Goal: Navigation & Orientation: Find specific page/section

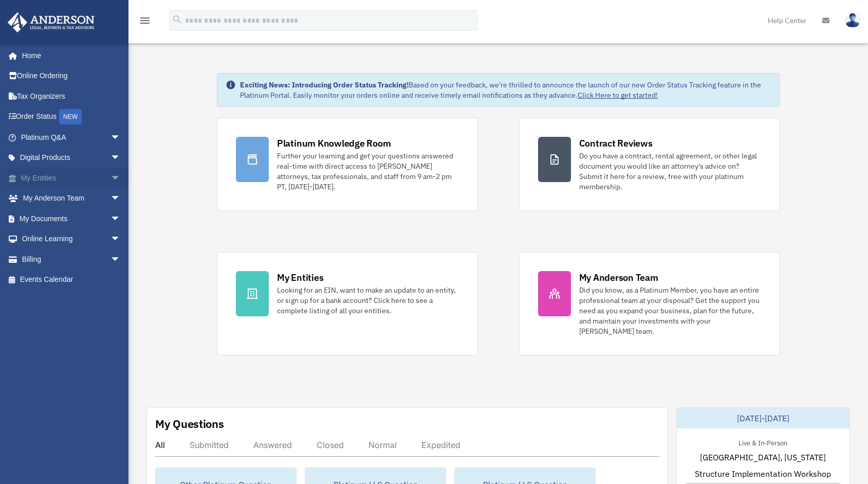
click at [40, 178] on link "My Entities arrow_drop_down" at bounding box center [71, 178] width 129 height 21
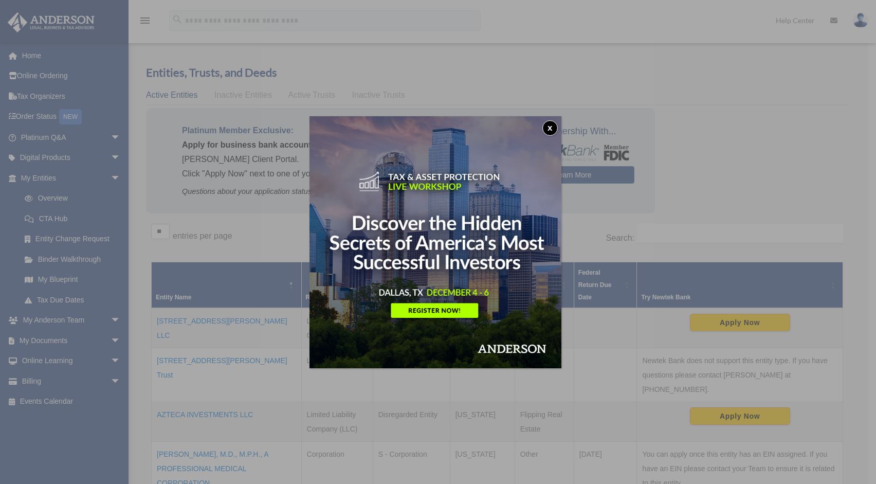
click at [550, 129] on button "x" at bounding box center [549, 127] width 15 height 15
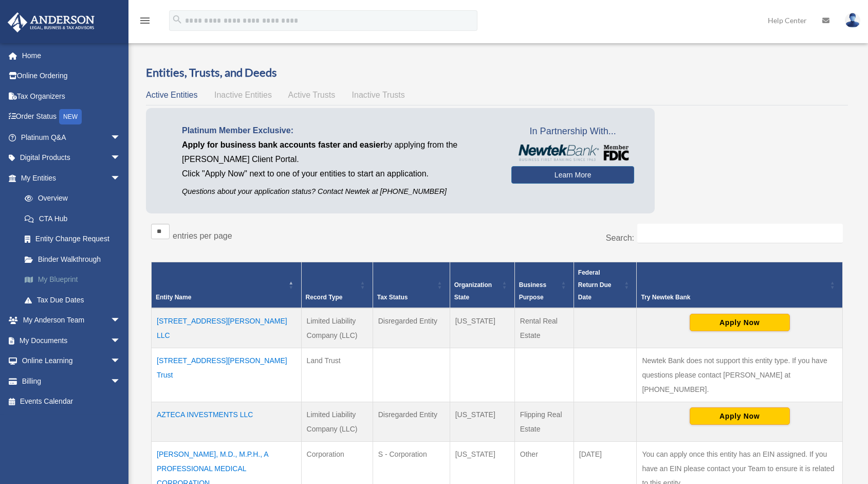
click at [71, 282] on link "My Blueprint" at bounding box center [75, 279] width 122 height 21
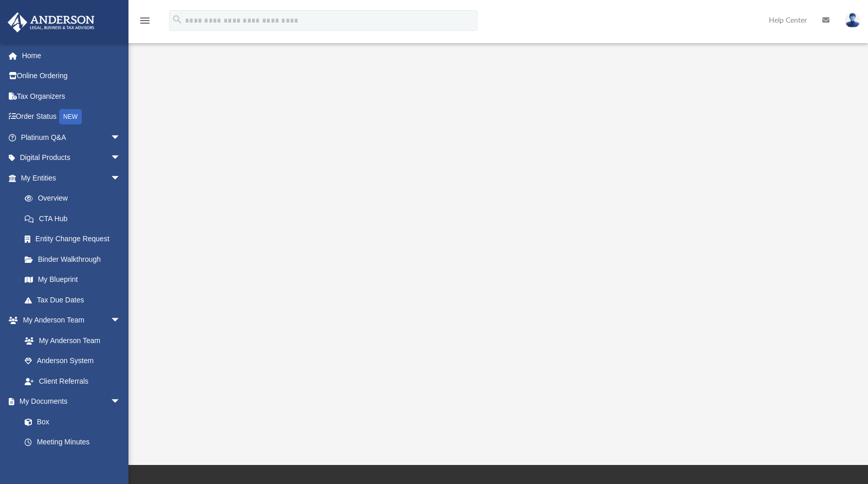
scroll to position [39, 0]
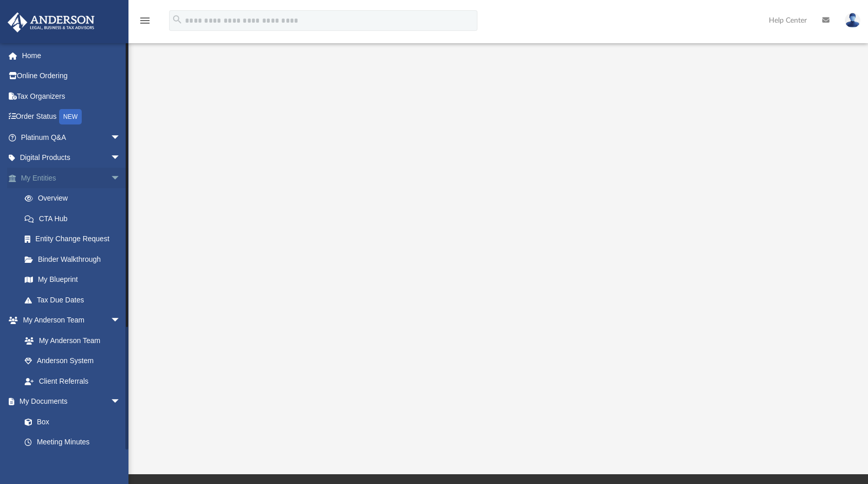
click at [111, 181] on span "arrow_drop_down" at bounding box center [121, 178] width 21 height 21
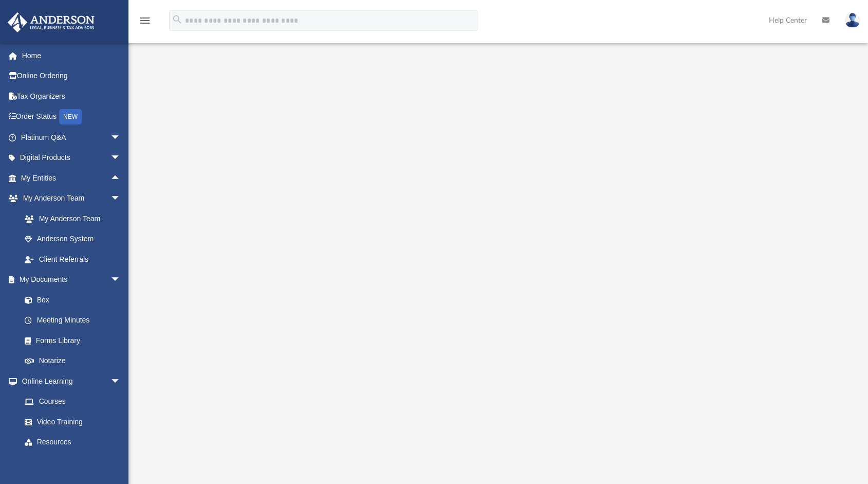
scroll to position [0, 0]
click at [45, 300] on link "Box" at bounding box center [75, 299] width 122 height 21
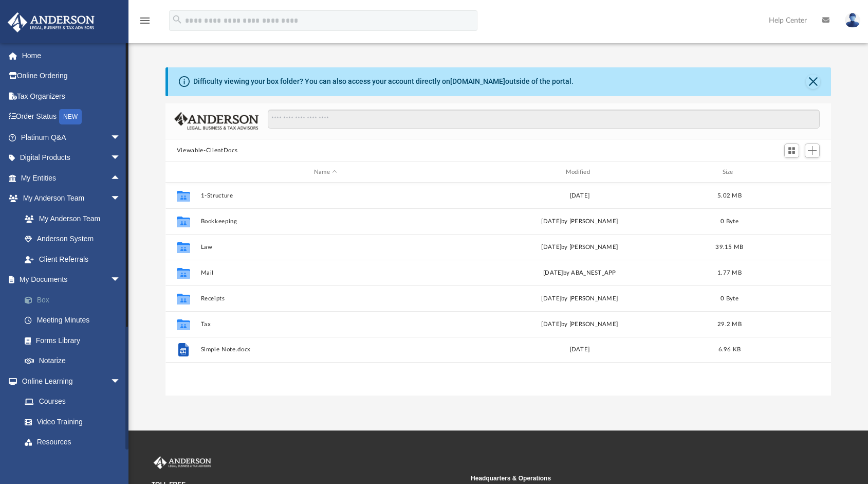
scroll to position [226, 658]
click at [61, 423] on link "Video Training" at bounding box center [75, 421] width 122 height 21
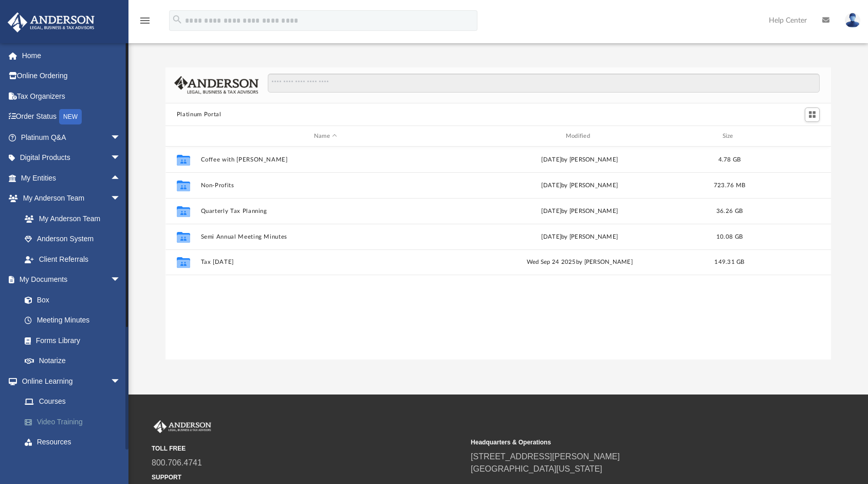
scroll to position [226, 658]
click at [51, 381] on link "Online Learning arrow_drop_down" at bounding box center [71, 381] width 129 height 21
click at [51, 380] on link "Online Learning arrow_drop_down" at bounding box center [71, 381] width 129 height 21
click at [51, 399] on link "Courses" at bounding box center [75, 401] width 122 height 21
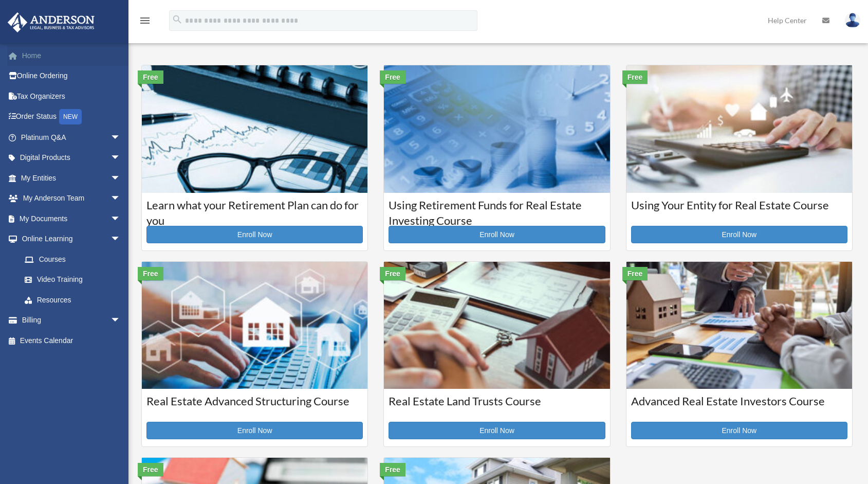
click at [33, 59] on link "Home" at bounding box center [71, 55] width 129 height 21
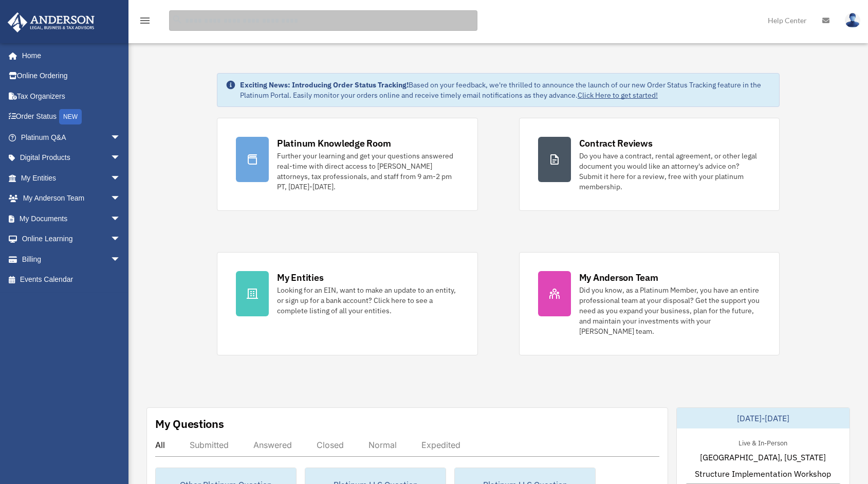
click at [209, 19] on input "search" at bounding box center [323, 20] width 309 height 21
type input "********"
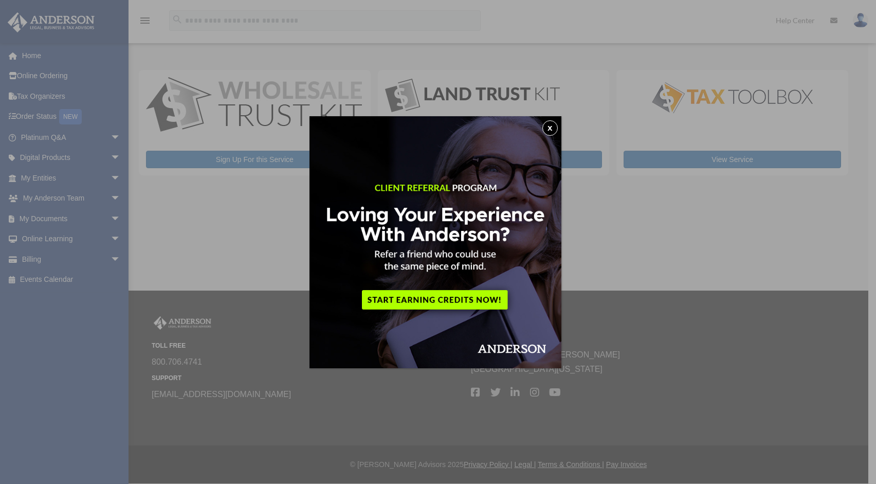
click at [552, 129] on button "x" at bounding box center [549, 127] width 15 height 15
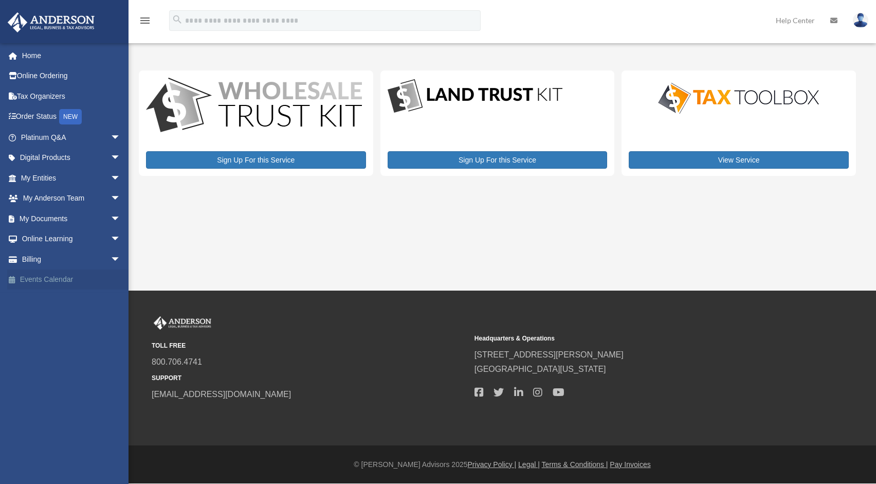
click at [53, 280] on link "Events Calendar" at bounding box center [71, 279] width 129 height 21
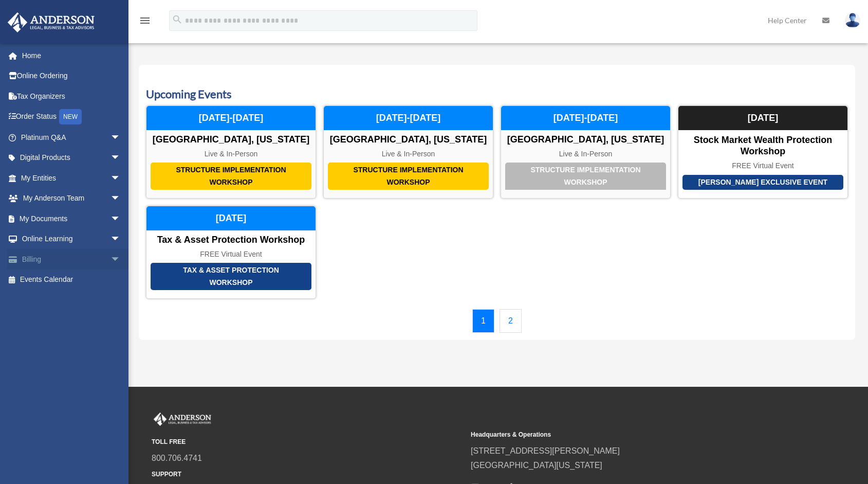
click at [37, 262] on link "Billing arrow_drop_down" at bounding box center [71, 259] width 129 height 21
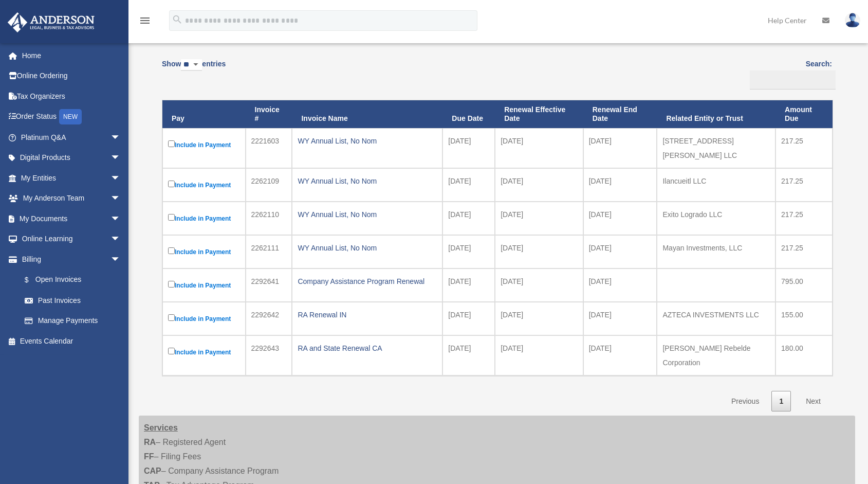
scroll to position [62, 0]
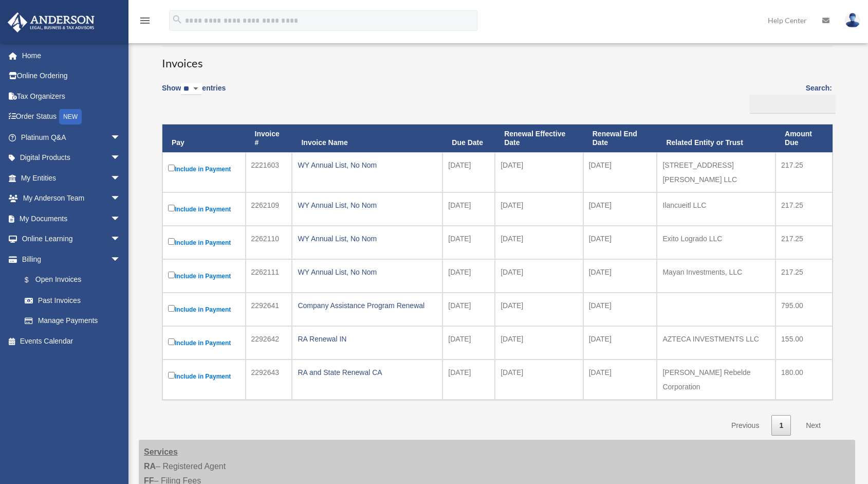
click at [349, 82] on div "Show ** ** ** *** entries Search: Pay Invoice # Invoice Name Due Date Renewal E…" at bounding box center [497, 256] width 670 height 359
